Goal: Book appointment/travel/reservation

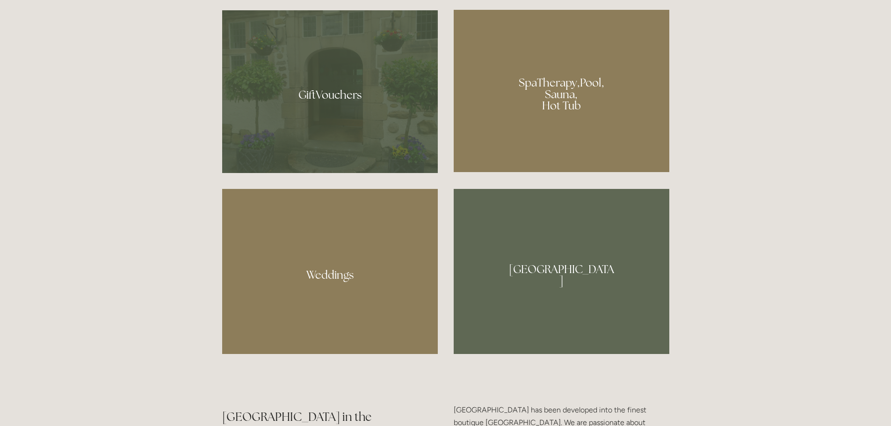
scroll to position [748, 0]
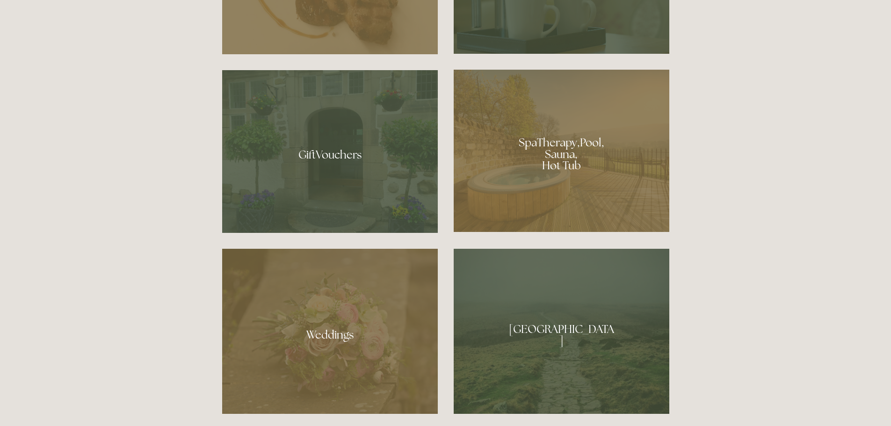
click at [554, 155] on div at bounding box center [562, 151] width 216 height 162
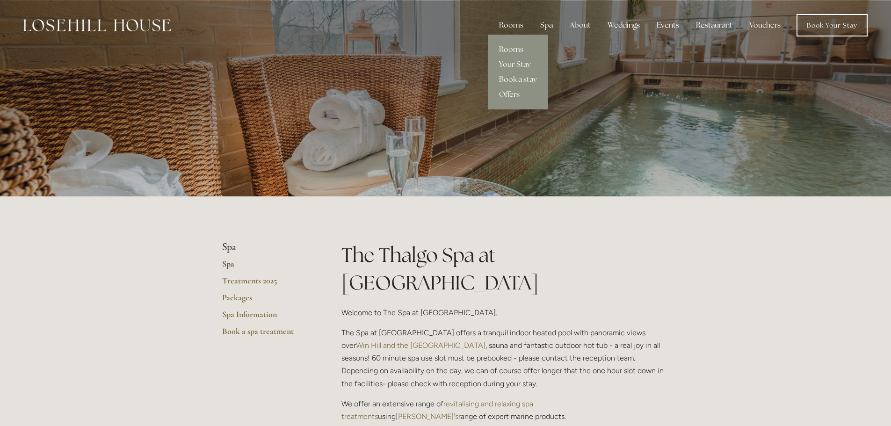
click at [510, 48] on link "Rooms" at bounding box center [518, 49] width 60 height 15
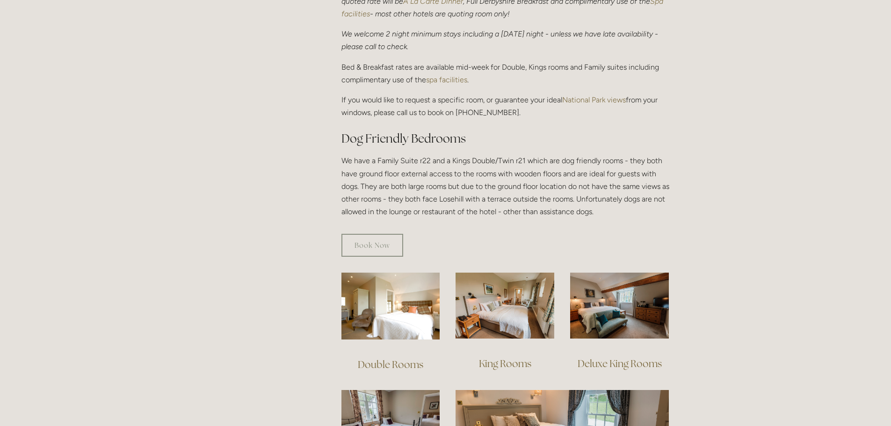
scroll to position [514, 0]
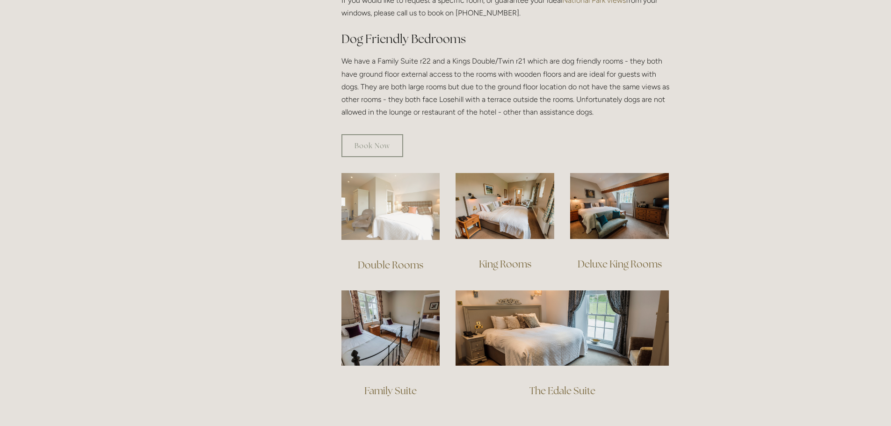
click at [400, 199] on img at bounding box center [390, 206] width 99 height 67
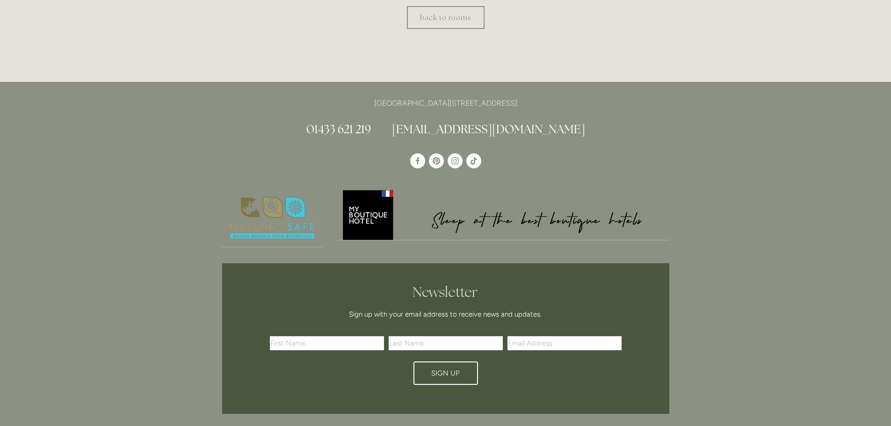
scroll to position [432, 0]
